Goal: Check status: Check status

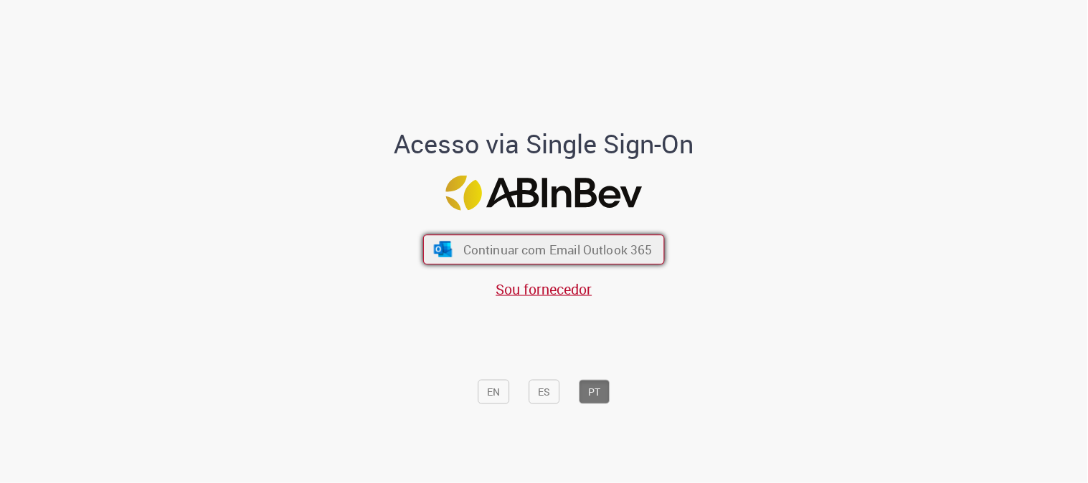
click at [539, 248] on span "Continuar com Email Outlook 365" at bounding box center [557, 250] width 189 height 16
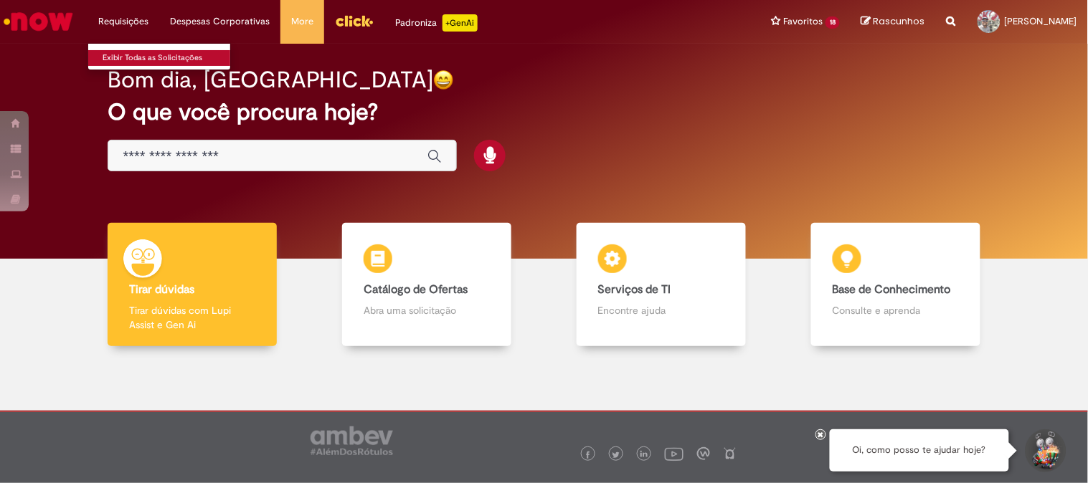
click at [129, 53] on link "Exibir Todas as Solicitações" at bounding box center [167, 58] width 158 height 16
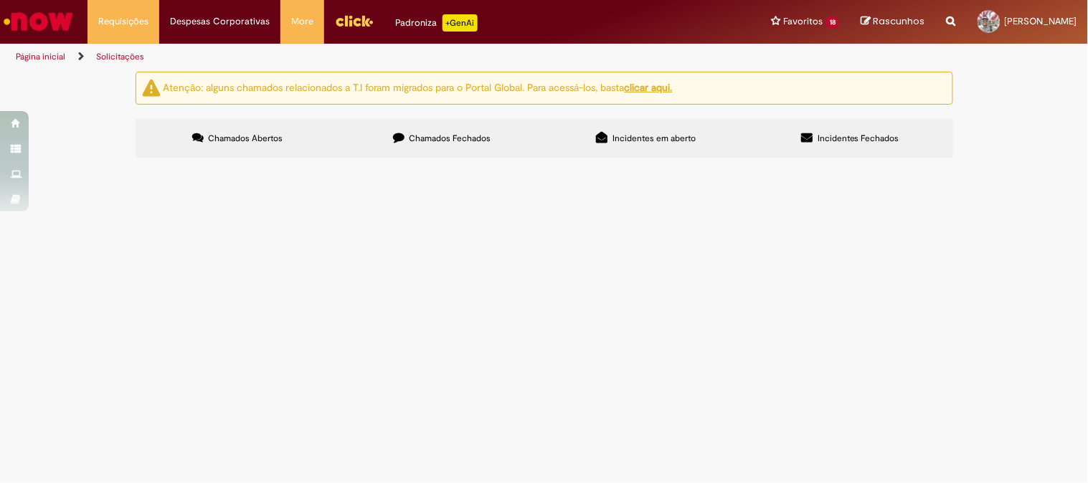
click at [420, 125] on label "Chamados Fechados" at bounding box center [442, 138] width 204 height 39
click at [0, 0] on input "Pesquisar" at bounding box center [0, 0] width 0 height 0
click at [0, 0] on input "********" at bounding box center [0, 0] width 0 height 0
type input "********"
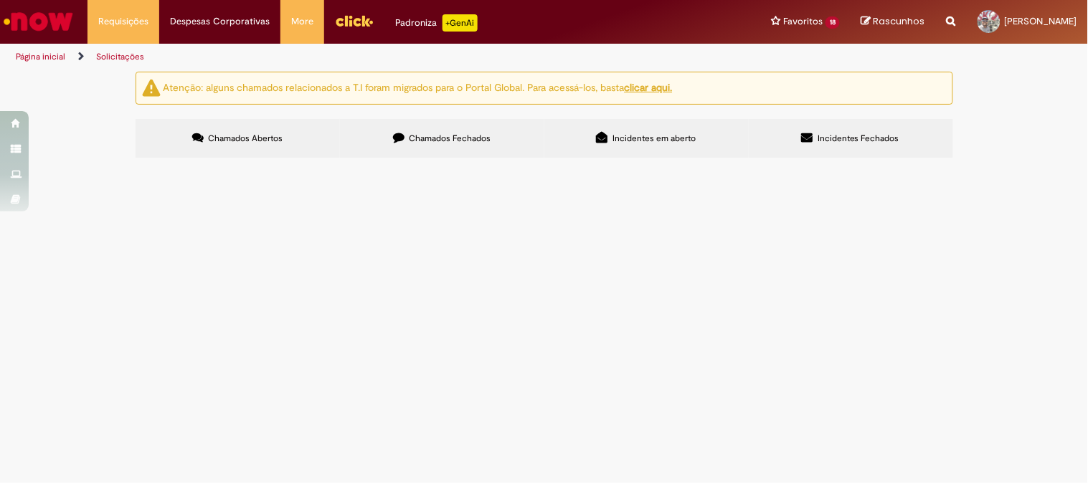
click at [0, 0] on button "Pesquisar" at bounding box center [0, 0] width 0 height 0
click at [0, 0] on input "********" at bounding box center [0, 0] width 0 height 0
click at [0, 0] on input "Pesquisar" at bounding box center [0, 0] width 0 height 0
type input "********"
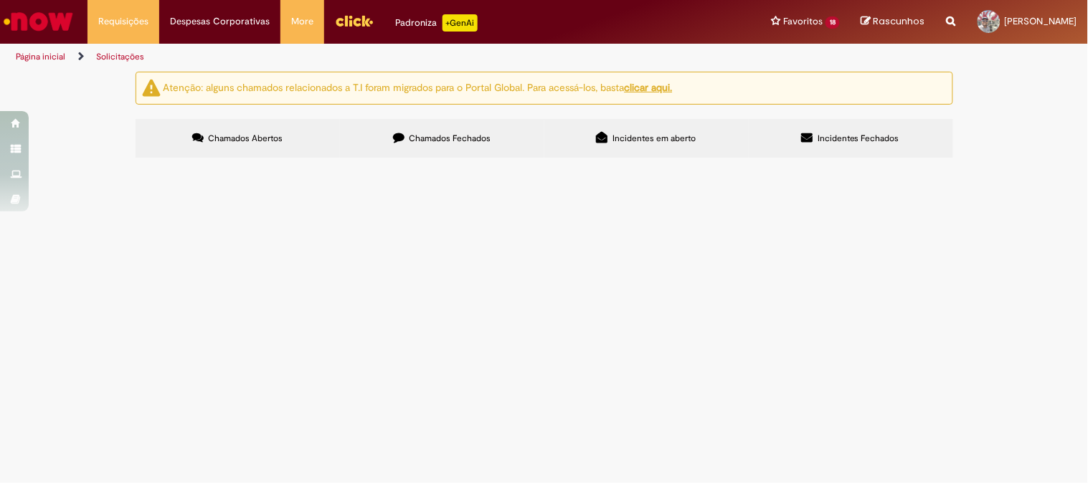
click at [0, 0] on div "Carregamento de dados..." at bounding box center [0, 0] width 0 height 0
click at [0, 0] on span "Pesquisar" at bounding box center [0, 0] width 0 height 0
click at [0, 0] on button at bounding box center [0, 0] width 0 height 0
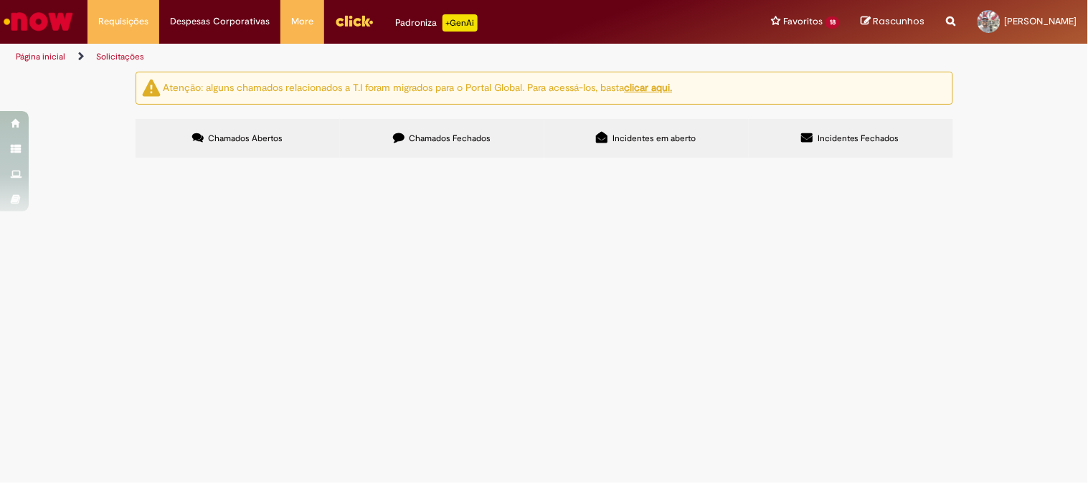
click at [0, 0] on button at bounding box center [0, 0] width 0 height 0
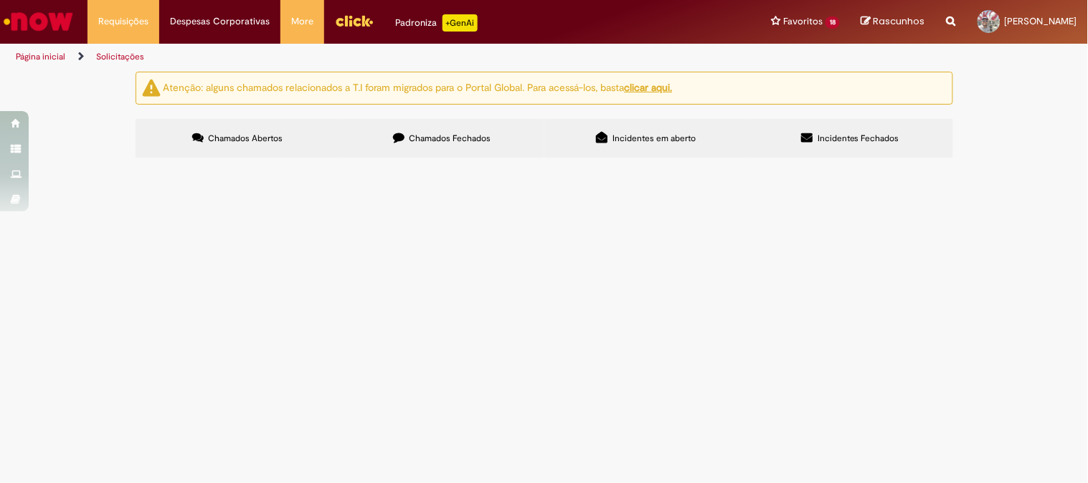
click at [0, 0] on section "Itens solicitados Exportar como PDF Exportar como Excel Exportar como CSV Itens…" at bounding box center [0, 0] width 0 height 0
click at [0, 0] on link at bounding box center [0, 0] width 0 height 0
click at [251, 138] on span "Chamados Abertos" at bounding box center [245, 138] width 75 height 11
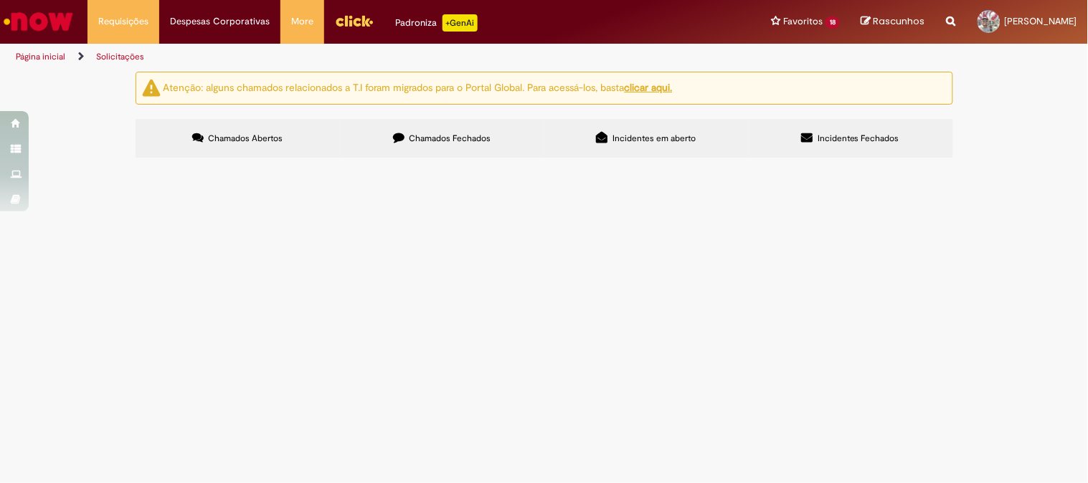
click at [251, 138] on span "Chamados Abertos" at bounding box center [245, 138] width 75 height 11
click at [402, 137] on icon at bounding box center [398, 137] width 11 height 11
click at [247, 134] on span "Chamados Abertos" at bounding box center [245, 138] width 75 height 11
click at [34, 11] on img "Ir para a Homepage" at bounding box center [38, 21] width 74 height 29
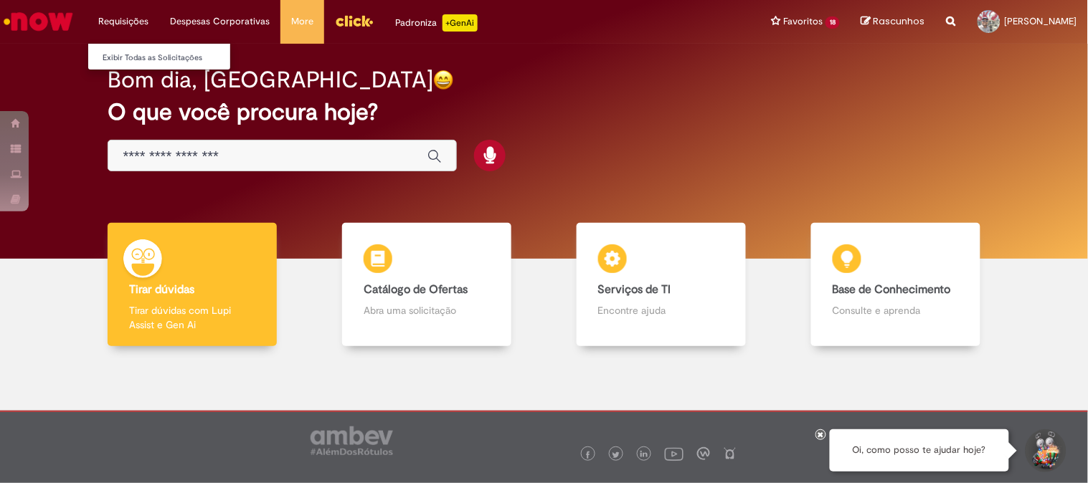
click at [106, 15] on li "Requisições Exibir Todas as Solicitações" at bounding box center [123, 21] width 72 height 43
click at [133, 50] on link "Exibir Todas as Solicitações" at bounding box center [167, 58] width 158 height 16
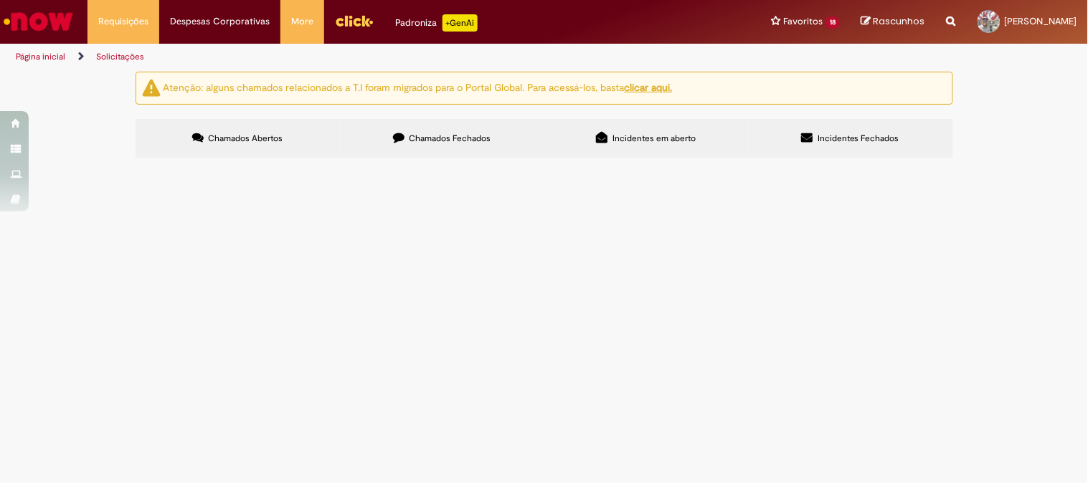
click at [491, 132] on label "Chamados Fechados" at bounding box center [442, 138] width 204 height 39
click at [0, 0] on link at bounding box center [0, 0] width 0 height 0
click at [0, 0] on icon at bounding box center [0, 0] width 0 height 0
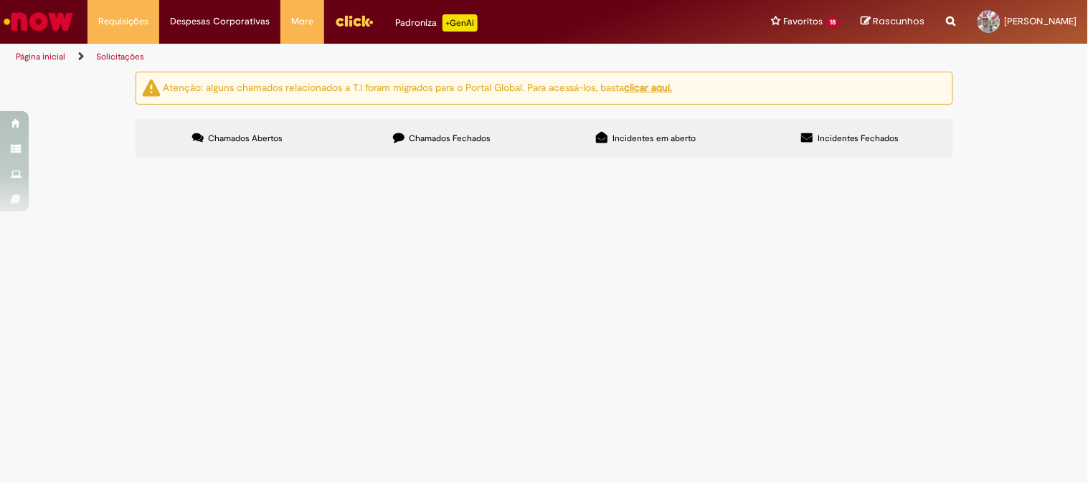
click at [197, 162] on div at bounding box center [544, 161] width 839 height 1
